Goal: Task Accomplishment & Management: Use online tool/utility

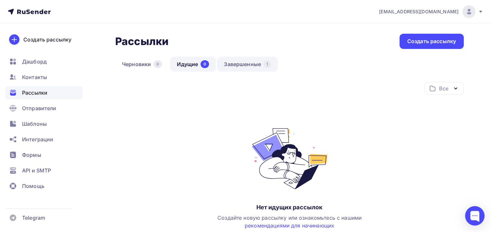
click at [228, 64] on link "Завершенные 1" at bounding box center [247, 64] width 61 height 15
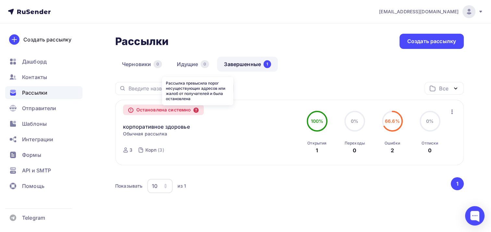
click at [197, 110] on icon at bounding box center [195, 110] width 5 height 5
click at [454, 111] on icon "button" at bounding box center [452, 112] width 8 height 8
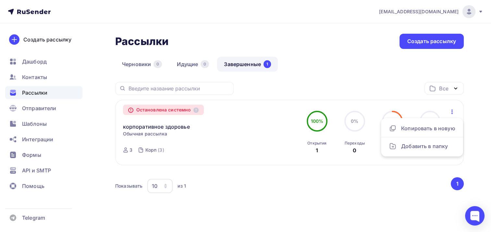
click at [237, 193] on div "Показывать 10 10 20 50 100 из 1 ‹ 1 ›" at bounding box center [289, 187] width 349 height 18
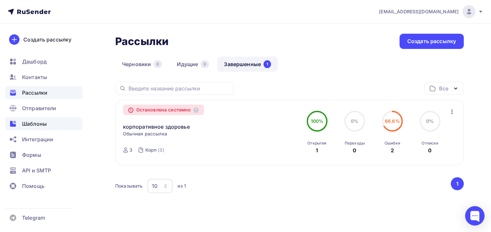
click at [31, 125] on span "Шаблоны" at bounding box center [34, 124] width 25 height 8
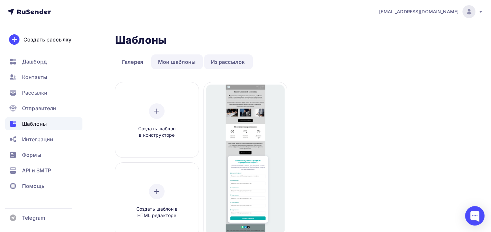
click at [178, 65] on link "Мои шаблоны" at bounding box center [177, 62] width 52 height 15
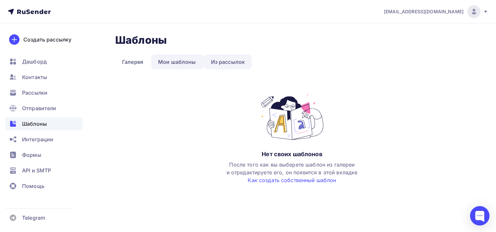
click at [231, 61] on link "Из рассылок" at bounding box center [228, 62] width 48 height 15
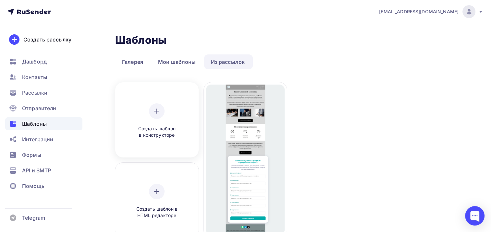
click at [163, 122] on div "Создать шаблон в конструкторе" at bounding box center [157, 121] width 62 height 35
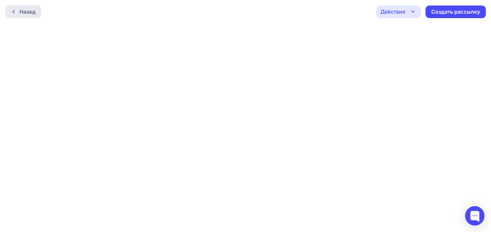
click at [25, 10] on div "Назад" at bounding box center [27, 12] width 16 height 8
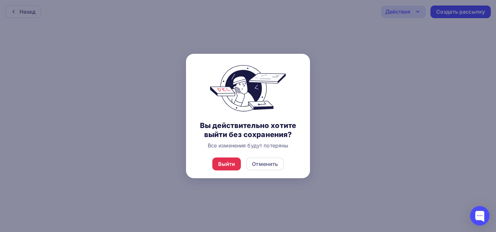
click at [241, 162] on div "Выйти Отменить" at bounding box center [248, 164] width 124 height 29
click at [235, 164] on div "Выйти" at bounding box center [226, 164] width 29 height 13
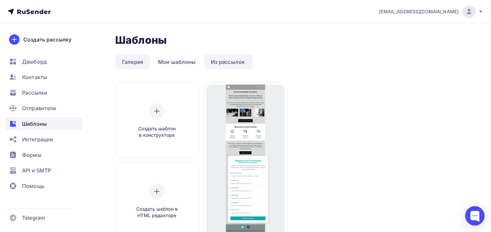
click at [139, 63] on link "Галерея" at bounding box center [132, 62] width 35 height 15
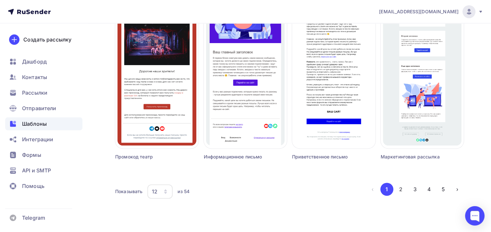
scroll to position [446, 0]
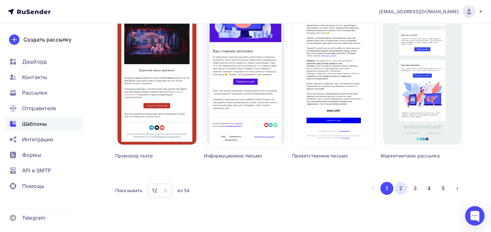
click at [402, 190] on button "2" at bounding box center [400, 188] width 13 height 13
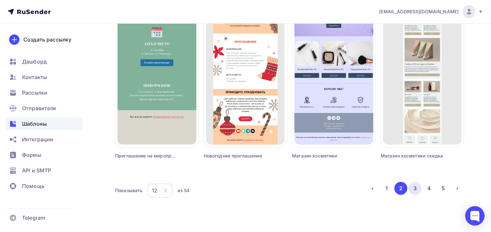
click at [418, 189] on button "3" at bounding box center [415, 188] width 13 height 13
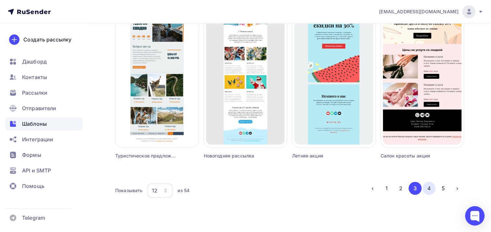
click at [431, 186] on button "4" at bounding box center [429, 188] width 13 height 13
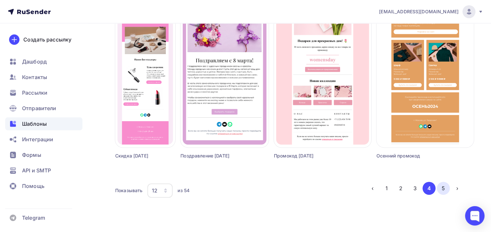
click at [438, 190] on button "5" at bounding box center [443, 188] width 13 height 13
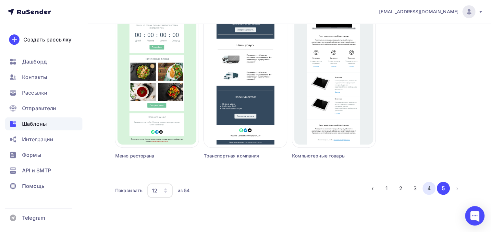
click at [428, 191] on button "4" at bounding box center [429, 188] width 13 height 13
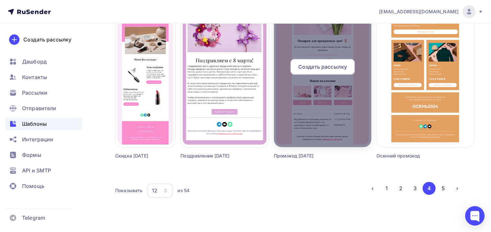
click at [337, 118] on div at bounding box center [322, 70] width 97 height 156
click at [313, 68] on span "Создать рассылку" at bounding box center [322, 67] width 49 height 8
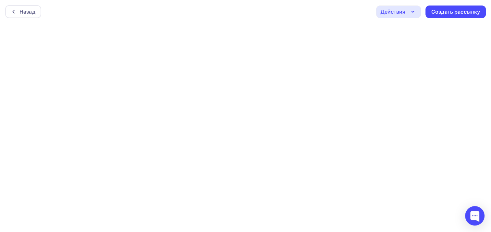
scroll to position [1, 0]
click at [404, 13] on div "Действия" at bounding box center [392, 10] width 25 height 8
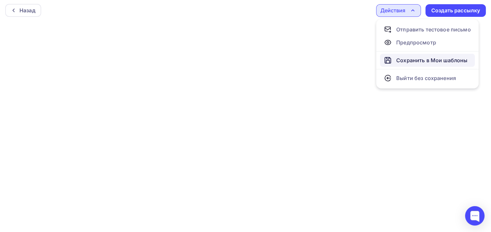
click at [413, 57] on div "Сохранить в Мои шаблоны" at bounding box center [431, 60] width 71 height 8
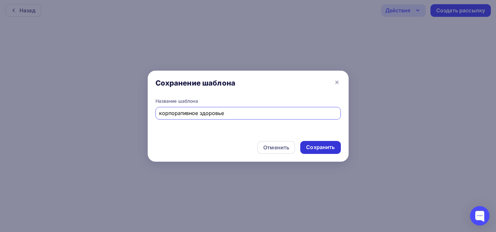
type input "корпоративное здоровье"
click at [332, 149] on div "Сохранить" at bounding box center [320, 147] width 29 height 7
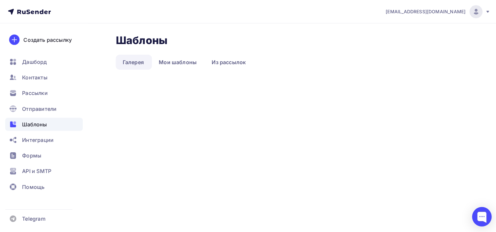
click at [412, 13] on span "[PERSON_NAME][EMAIL_ADDRESS][DOMAIN_NAME]" at bounding box center [424, 11] width 80 height 6
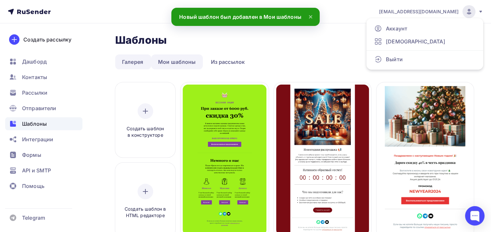
click at [173, 65] on link "Мои шаблоны" at bounding box center [177, 62] width 52 height 15
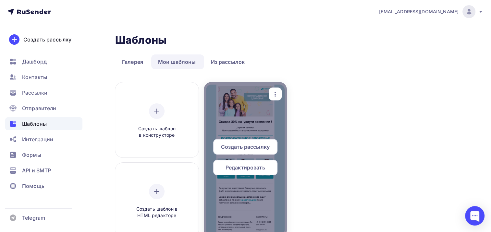
click at [279, 110] on div at bounding box center [245, 160] width 83 height 156
click at [251, 171] on span "Редактировать" at bounding box center [246, 168] width 40 height 8
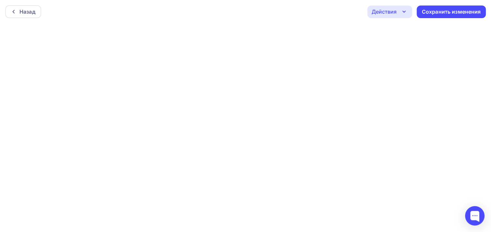
click at [406, 13] on icon "button" at bounding box center [404, 12] width 8 height 8
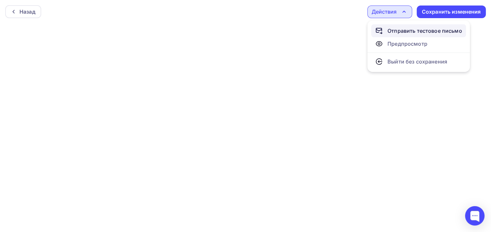
click at [403, 31] on div "Отправить тестовое письмо" at bounding box center [424, 31] width 75 height 8
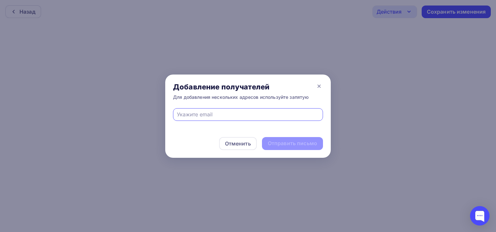
paste input "[PERSON_NAME][EMAIL_ADDRESS][DOMAIN_NAME]"
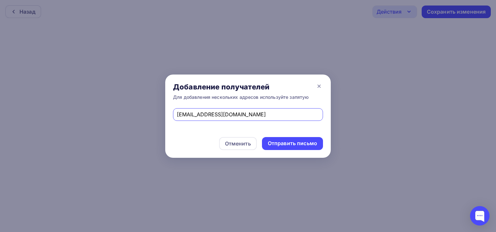
type input "[PERSON_NAME][EMAIL_ADDRESS][DOMAIN_NAME]"
click at [312, 133] on div "Отменить Отправить письмо" at bounding box center [248, 143] width 166 height 29
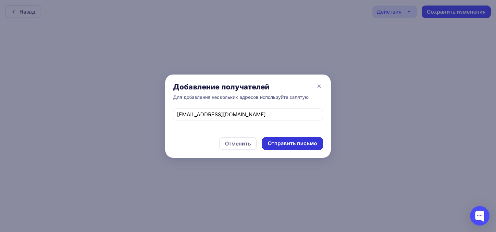
click at [293, 146] on div "Отправить письмо" at bounding box center [292, 143] width 49 height 7
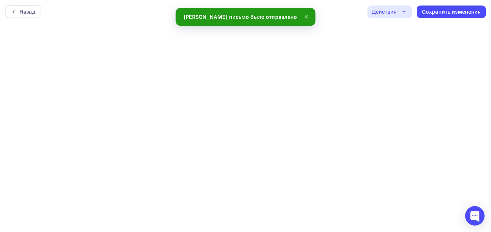
click at [394, 9] on div "Действия" at bounding box center [384, 12] width 25 height 8
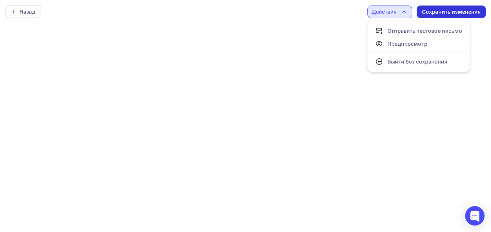
click at [448, 16] on div "Сохранить изменения" at bounding box center [451, 12] width 69 height 13
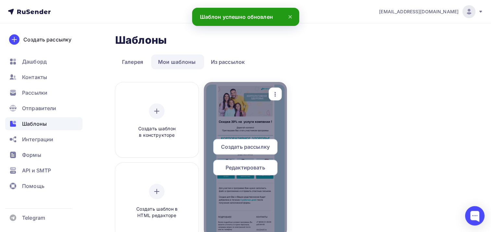
click at [243, 167] on span "Редактировать" at bounding box center [246, 168] width 40 height 8
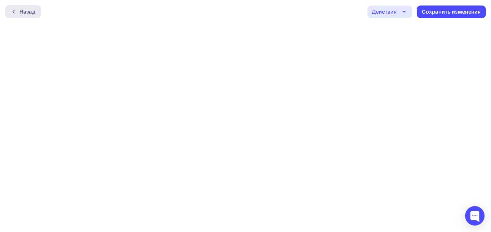
drag, startPoint x: 43, startPoint y: 13, endPoint x: 35, endPoint y: 13, distance: 7.1
click at [40, 13] on div "Назад Действия Отправить тестовое письмо Предпросмотр Выйти без сохранения Сохр…" at bounding box center [245, 11] width 491 height 23
click at [35, 13] on div "Назад" at bounding box center [27, 12] width 16 height 8
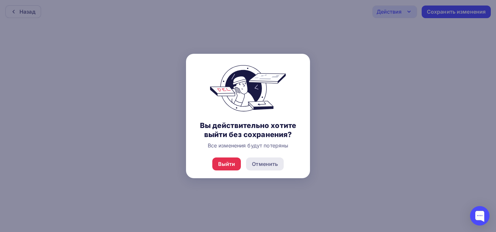
click at [275, 164] on div "Отменить" at bounding box center [265, 164] width 26 height 8
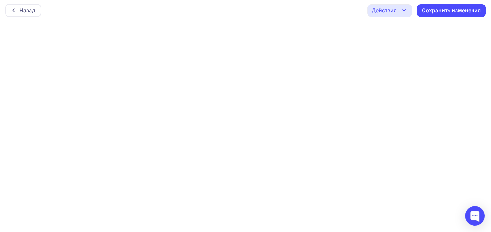
scroll to position [1, 0]
click at [469, 10] on div "Сохранить изменения" at bounding box center [451, 10] width 59 height 7
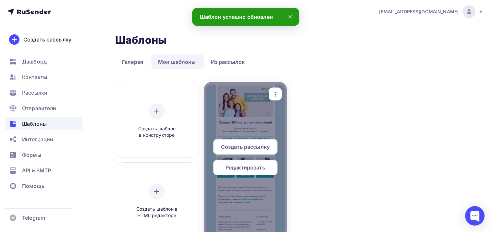
click at [273, 97] on icon "button" at bounding box center [275, 95] width 8 height 8
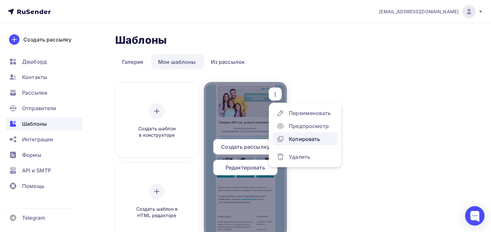
click at [302, 140] on div "Копировать" at bounding box center [304, 139] width 31 height 8
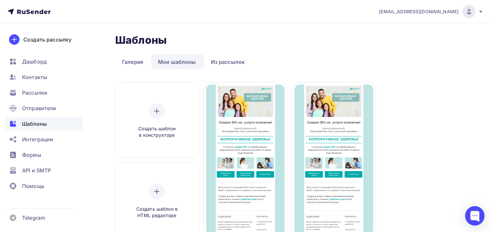
click at [407, 116] on div "Создать шаблон в конструкторе Создать шаблон в HTML редакторе Создать рассылку …" at bounding box center [289, 173] width 349 height 183
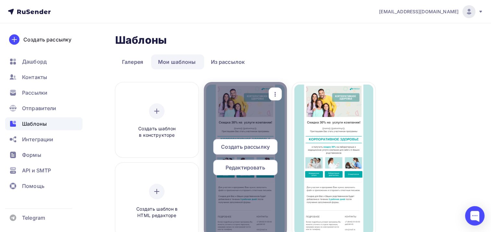
click at [275, 97] on icon "button" at bounding box center [275, 95] width 8 height 8
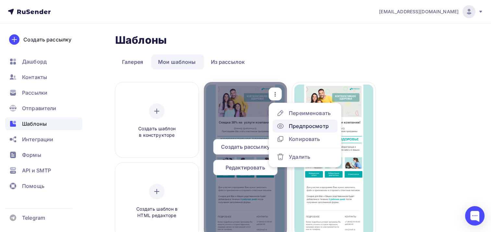
click at [310, 122] on div "Предпросмотр" at bounding box center [309, 126] width 40 height 8
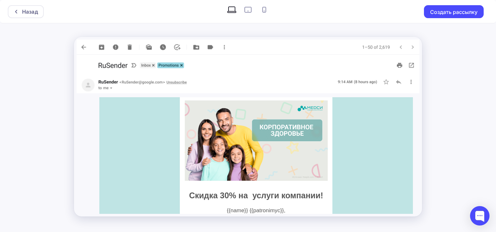
click at [248, 10] on icon at bounding box center [248, 10] width 10 height 10
radio input "true"
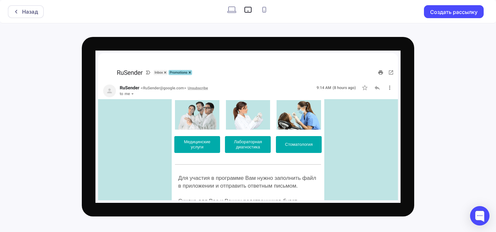
scroll to position [195, 0]
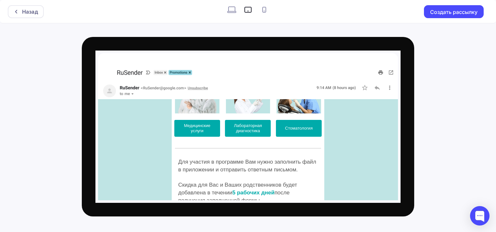
click at [265, 10] on icon at bounding box center [264, 10] width 10 height 10
radio input "true"
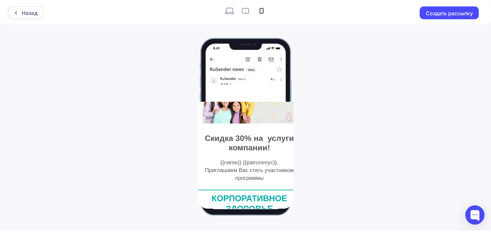
scroll to position [0, 0]
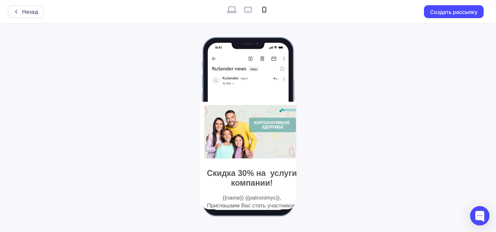
click at [234, 9] on icon at bounding box center [232, 10] width 10 height 10
radio input "true"
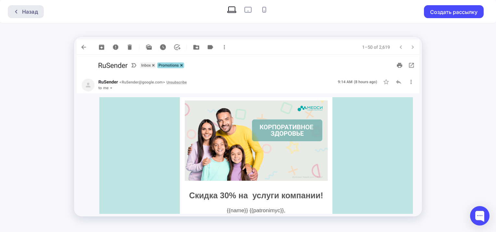
click at [42, 15] on div "Назад" at bounding box center [26, 11] width 36 height 13
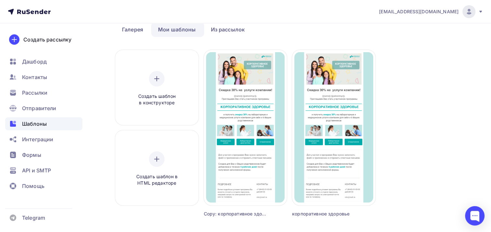
scroll to position [65, 0]
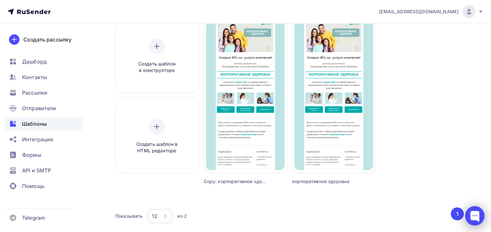
click at [475, 218] on div at bounding box center [474, 215] width 19 height 19
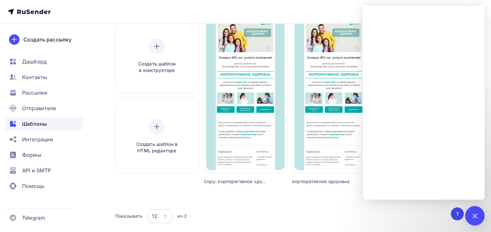
click at [315, 207] on div "Создать шаблон в конструкторе Создать шаблон в HTML редакторе Создать рассылку …" at bounding box center [289, 125] width 349 height 215
click at [265, 207] on div "Создать шаблон в конструкторе Создать шаблон в HTML редакторе Создать рассылку …" at bounding box center [289, 125] width 349 height 215
click at [476, 217] on div at bounding box center [474, 216] width 9 height 9
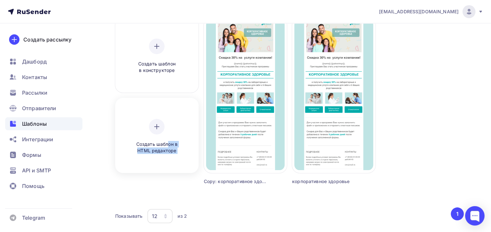
drag, startPoint x: 253, startPoint y: 151, endPoint x: 174, endPoint y: 147, distance: 79.0
click at [167, 144] on div "Создать шаблон в конструкторе Создать шаблон в HTML редакторе Создать рассылку …" at bounding box center [289, 109] width 349 height 183
drag, startPoint x: 174, startPoint y: 147, endPoint x: 150, endPoint y: 122, distance: 34.2
click at [150, 122] on div "Создать шаблон в HTML редакторе" at bounding box center [157, 136] width 62 height 35
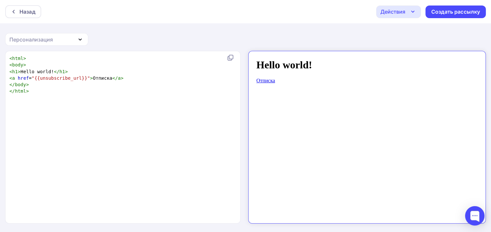
click at [402, 10] on div "Действия" at bounding box center [392, 12] width 25 height 8
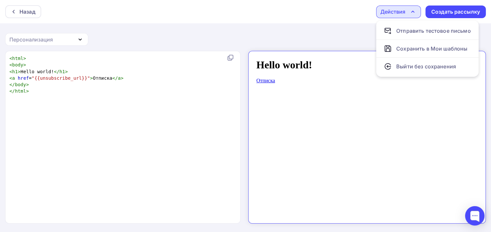
click at [38, 41] on div "Персонализация" at bounding box center [30, 40] width 43 height 8
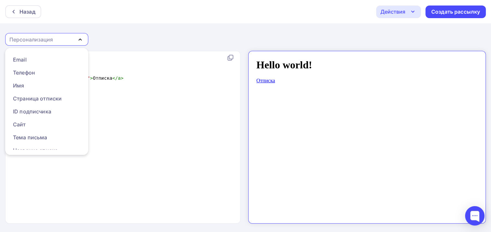
click at [38, 41] on div "Персонализация" at bounding box center [30, 40] width 43 height 8
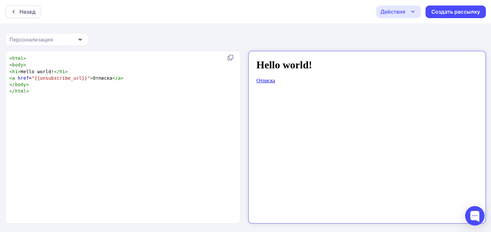
click at [27, 4] on div "Назад Действия Отправить тестовое письмо Сохранить в Мои шаблоны Выйти без сохр…" at bounding box center [245, 11] width 491 height 23
click at [26, 12] on div "Назад" at bounding box center [27, 12] width 16 height 8
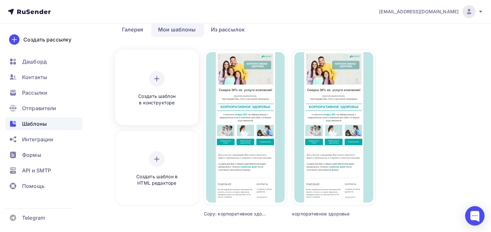
scroll to position [65, 0]
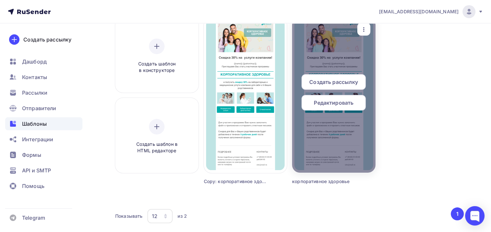
click at [326, 101] on span "Редактировать" at bounding box center [334, 103] width 40 height 8
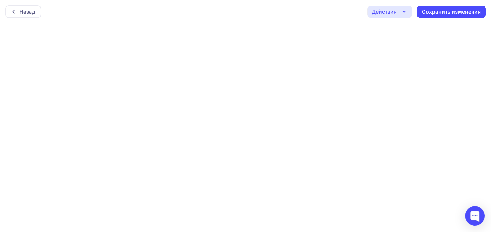
click at [388, 10] on div "Действия" at bounding box center [384, 12] width 25 height 8
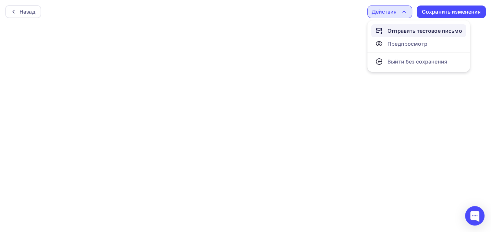
click at [398, 31] on div "Отправить тестовое письмо" at bounding box center [424, 31] width 75 height 8
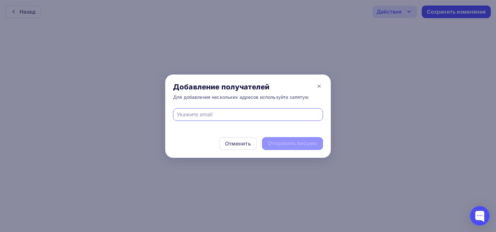
click at [211, 116] on input "text" at bounding box center [248, 115] width 142 height 8
type input "[PERSON_NAME][EMAIL_ADDRESS][DOMAIN_NAME]"
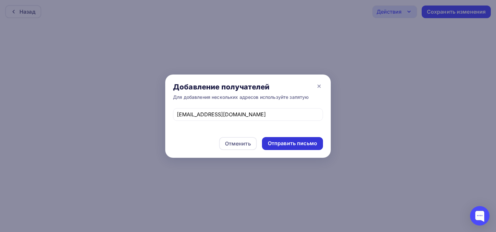
click at [289, 143] on div "Отправить письмо" at bounding box center [292, 143] width 49 height 7
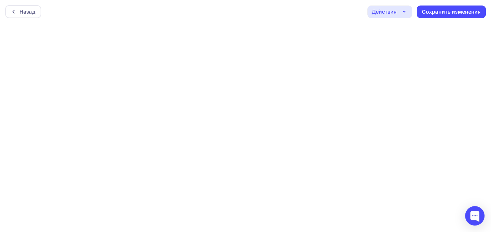
scroll to position [1, 0]
click at [33, 11] on div "Назад" at bounding box center [27, 10] width 16 height 8
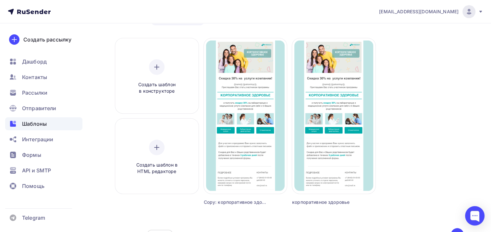
scroll to position [65, 0]
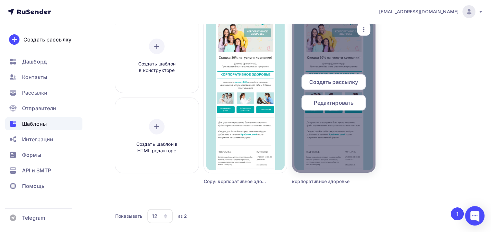
click at [340, 53] on div at bounding box center [333, 95] width 83 height 156
click at [368, 27] on div "button" at bounding box center [363, 29] width 13 height 13
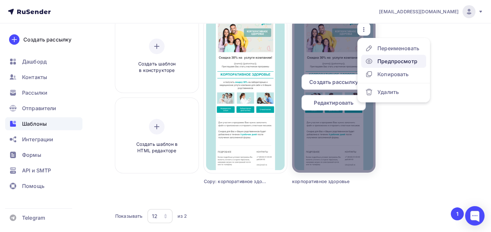
click at [393, 66] on link "Предпросмотр" at bounding box center [393, 61] width 65 height 13
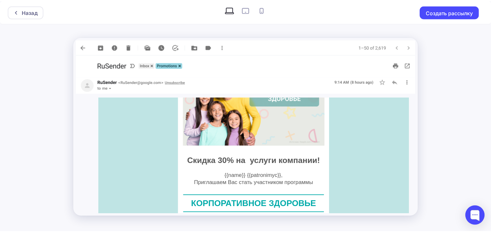
scroll to position [32, 0]
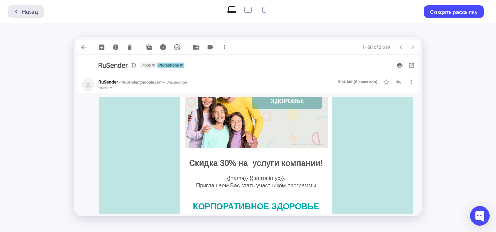
click at [26, 11] on div "Назад" at bounding box center [30, 12] width 16 height 8
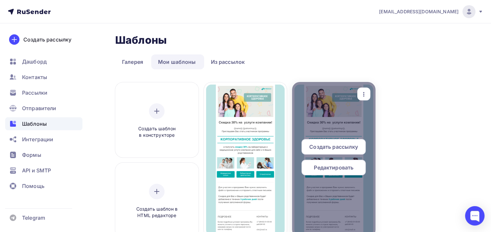
click at [352, 167] on span "Редактировать" at bounding box center [334, 168] width 40 height 8
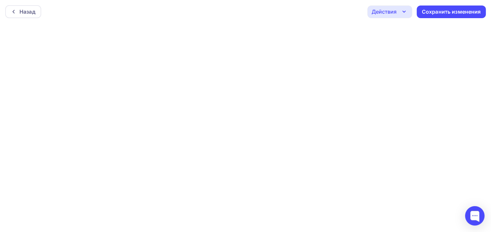
click at [401, 11] on icon "button" at bounding box center [404, 12] width 8 height 8
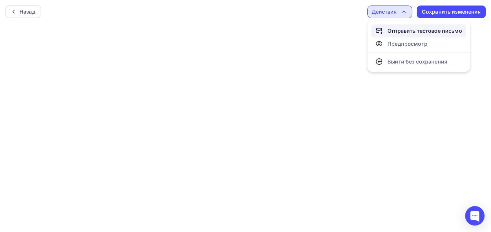
click at [408, 32] on div "Отправить тестовое письмо" at bounding box center [424, 31] width 75 height 8
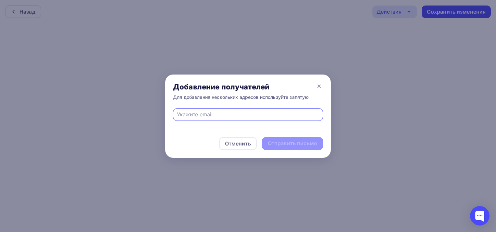
click at [191, 112] on input "text" at bounding box center [248, 115] width 142 height 8
type input "[PERSON_NAME][EMAIL_ADDRESS][DOMAIN_NAME]"
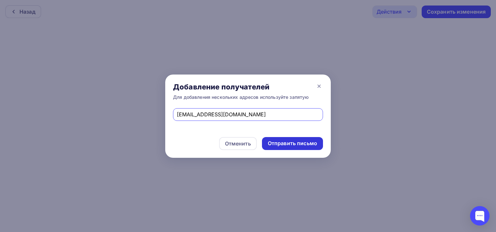
click at [308, 146] on div "Отправить письмо" at bounding box center [292, 143] width 49 height 7
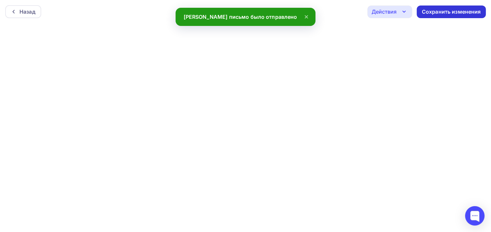
click at [478, 12] on div "Сохранить изменения" at bounding box center [451, 11] width 59 height 7
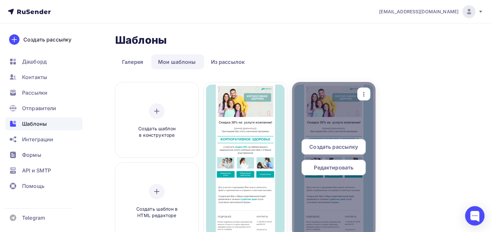
click at [350, 126] on div at bounding box center [333, 160] width 83 height 156
click at [335, 165] on span "Редактировать" at bounding box center [334, 168] width 40 height 8
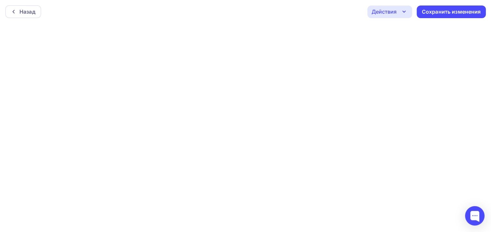
scroll to position [1, 0]
